Goal: Transaction & Acquisition: Download file/media

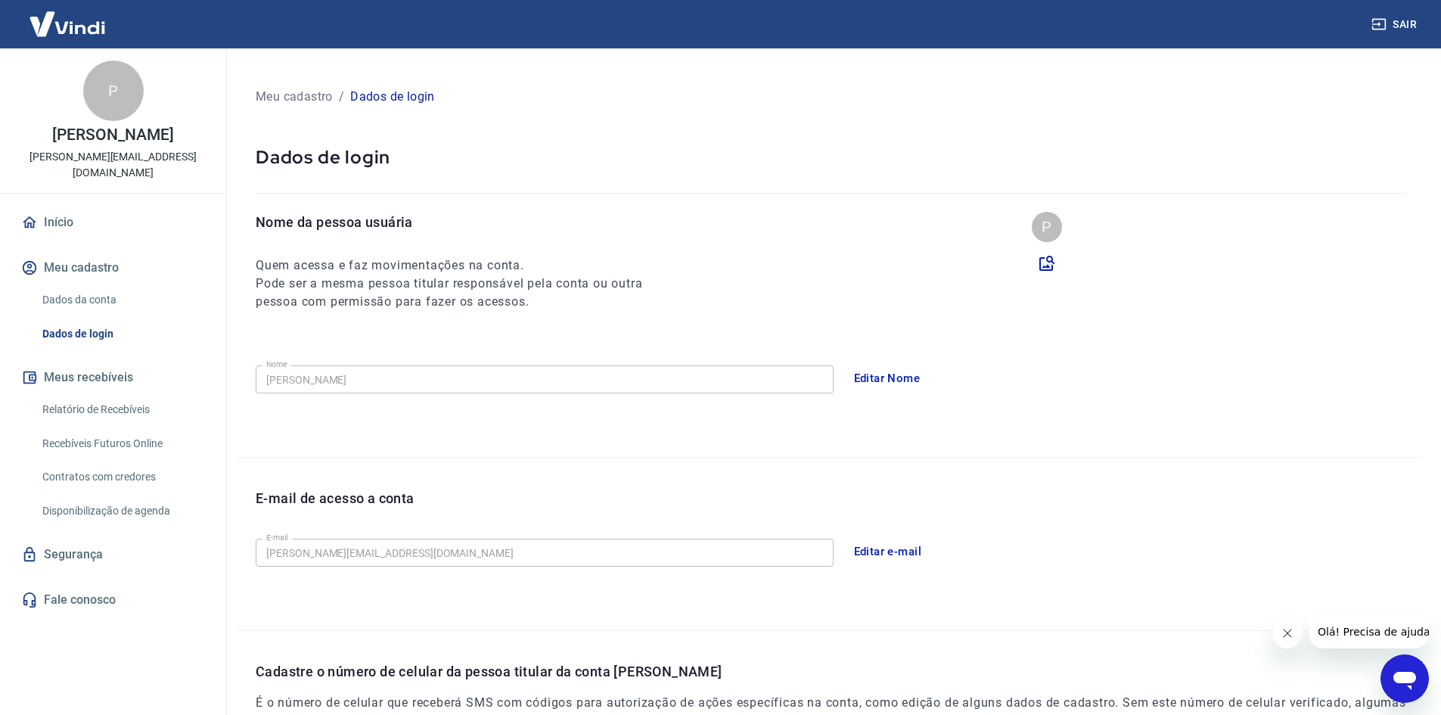
click at [141, 394] on link "Relatório de Recebíveis" at bounding box center [122, 409] width 172 height 31
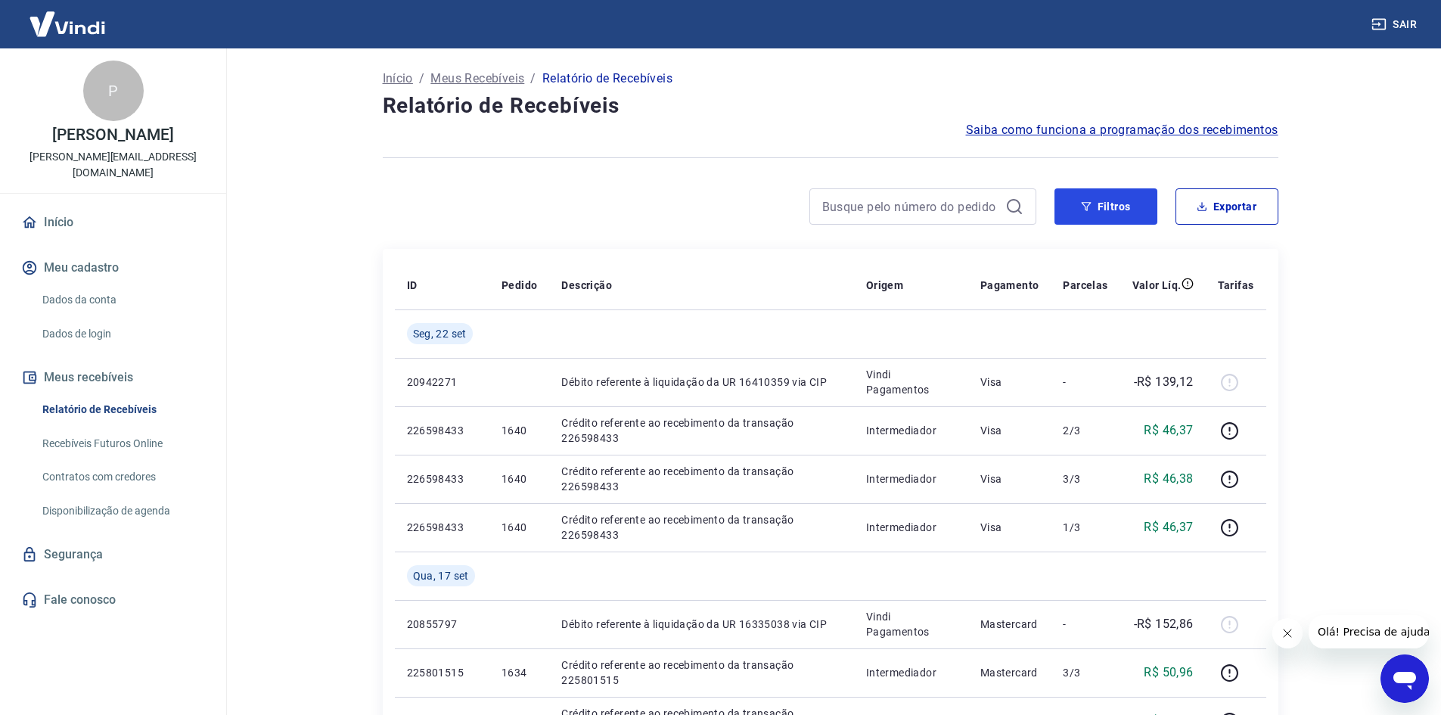
drag, startPoint x: 1097, startPoint y: 192, endPoint x: 293, endPoint y: 378, distance: 824.5
click at [1097, 192] on button "Filtros" at bounding box center [1105, 206] width 103 height 36
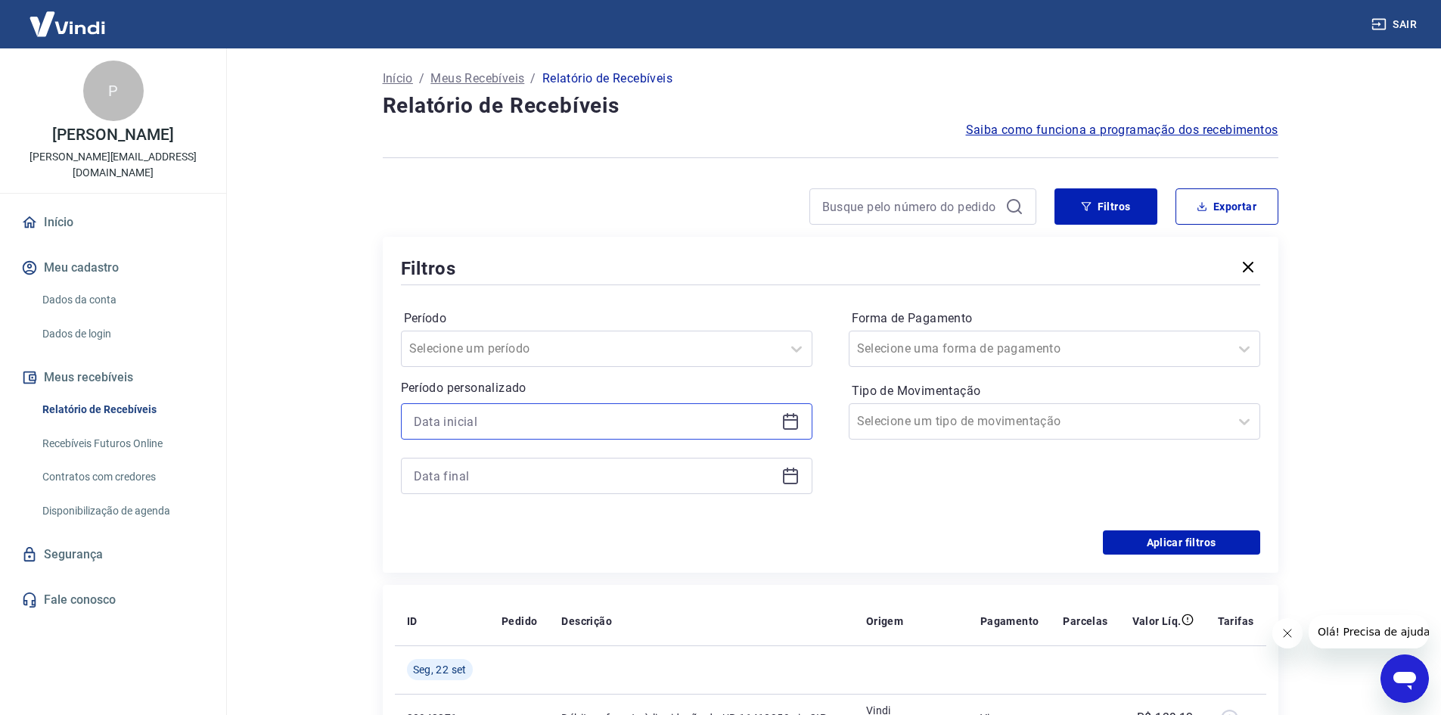
click at [539, 414] on input at bounding box center [595, 421] width 362 height 23
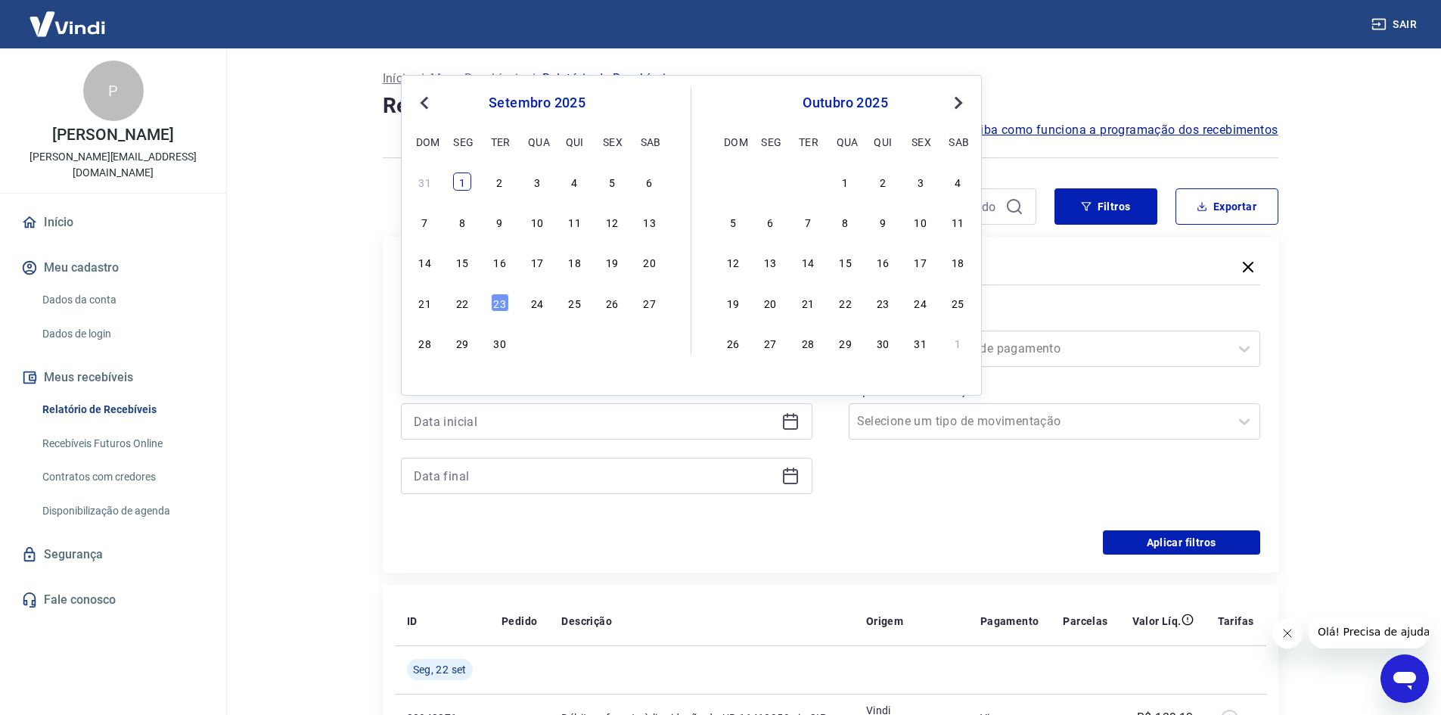
click at [461, 190] on div "1" at bounding box center [462, 181] width 18 height 18
type input "[DATE]"
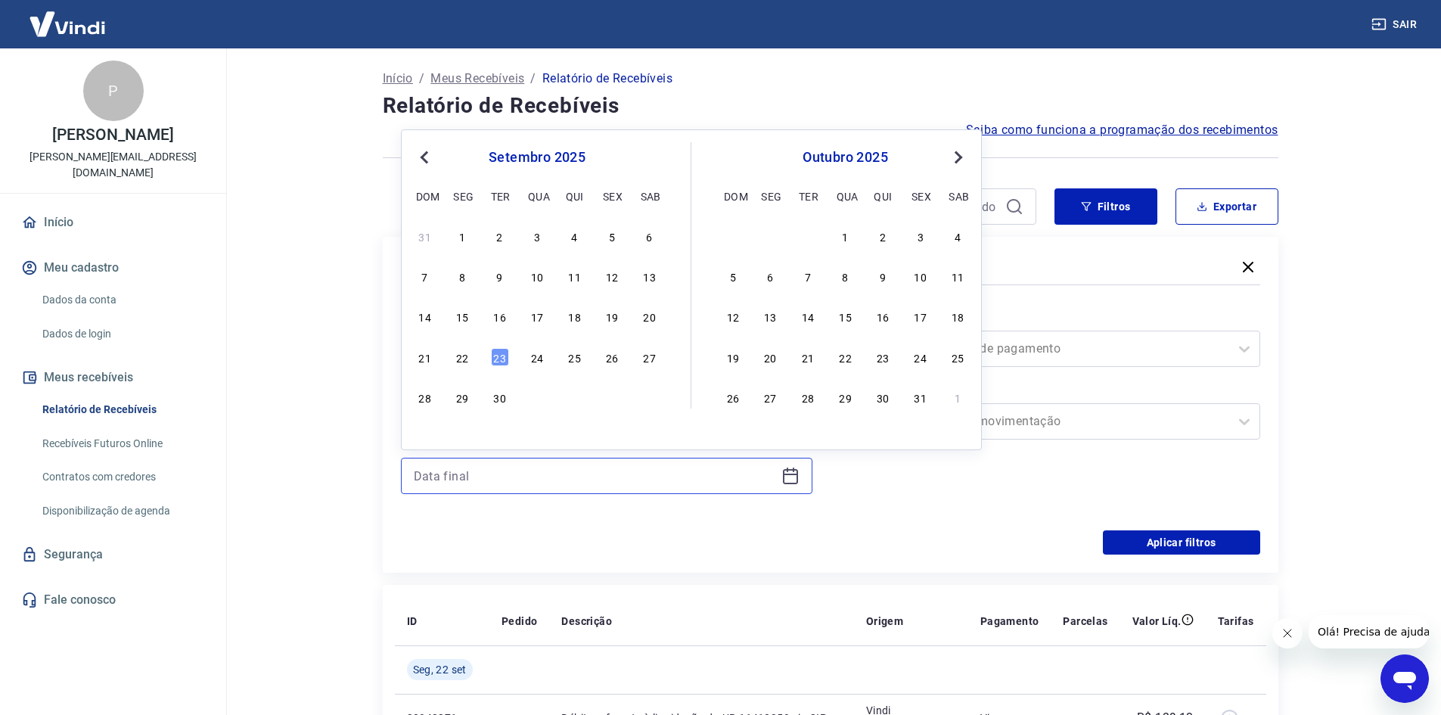
click at [504, 476] on input at bounding box center [595, 475] width 362 height 23
click at [499, 359] on div "23" at bounding box center [500, 357] width 18 height 18
type input "[DATE]"
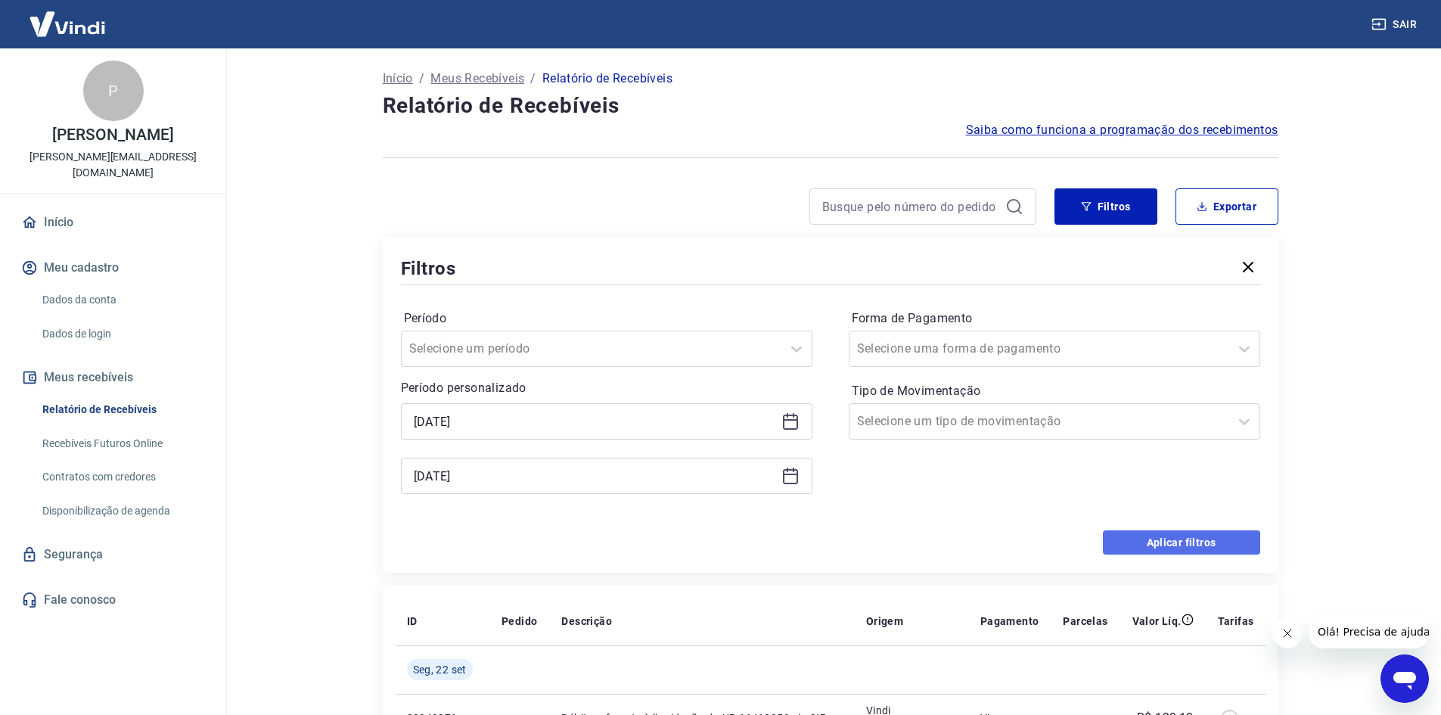
click at [1198, 545] on button "Aplicar filtros" at bounding box center [1181, 542] width 157 height 24
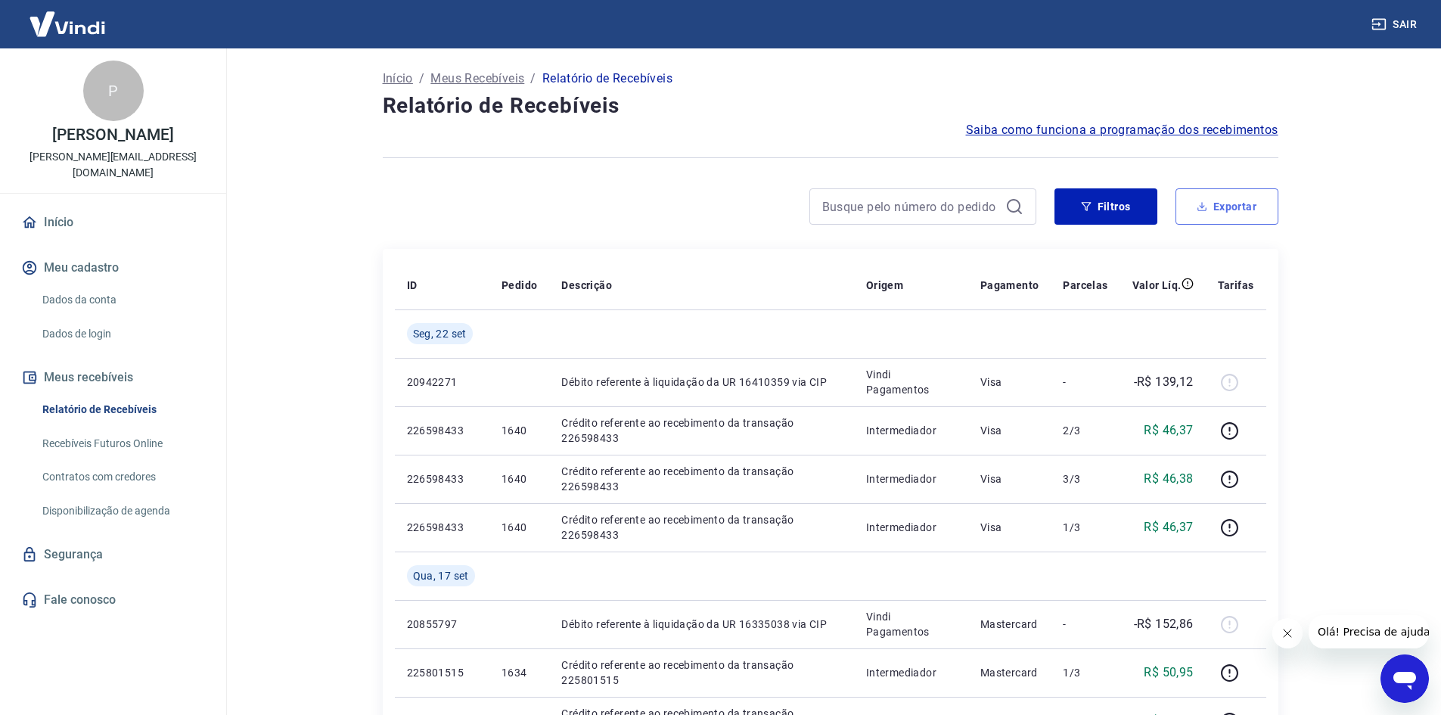
click at [1223, 209] on button "Exportar" at bounding box center [1226, 206] width 103 height 36
type input "[DATE]"
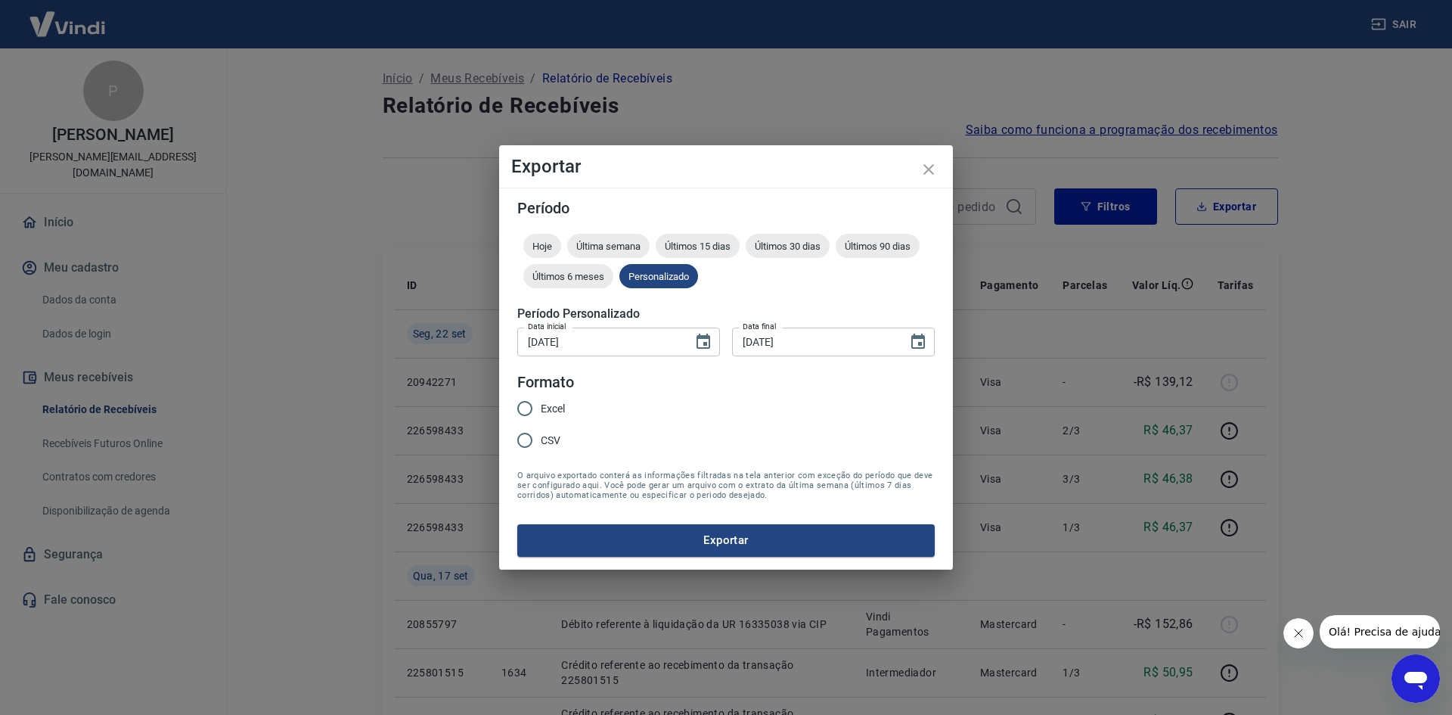
click at [535, 407] on input "Excel" at bounding box center [525, 409] width 32 height 32
radio input "true"
click at [672, 540] on button "Exportar" at bounding box center [725, 540] width 417 height 32
